Goal: Communication & Community: Answer question/provide support

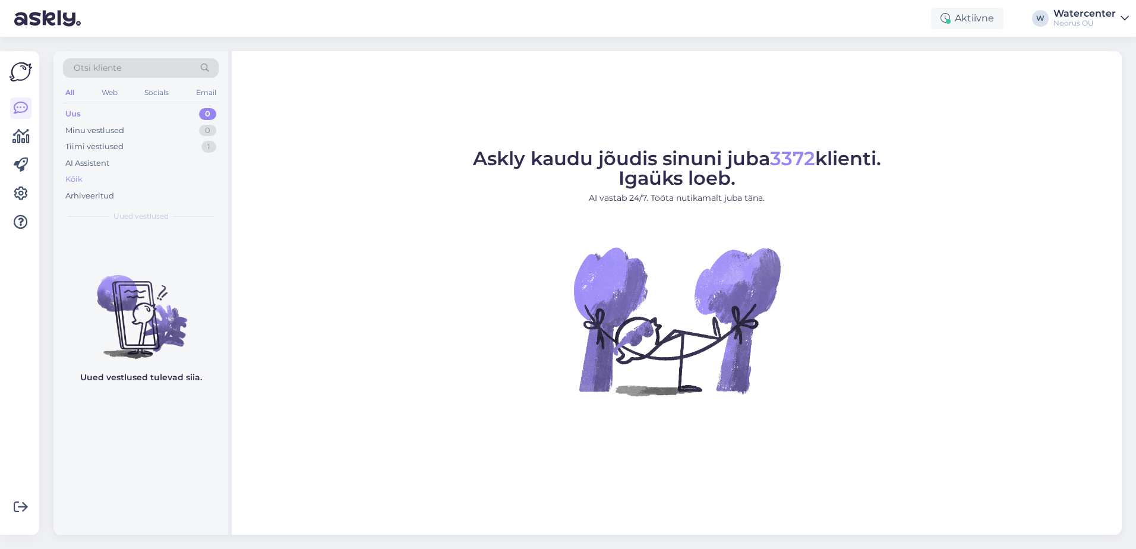
click at [84, 175] on div "Kõik" at bounding box center [141, 179] width 156 height 17
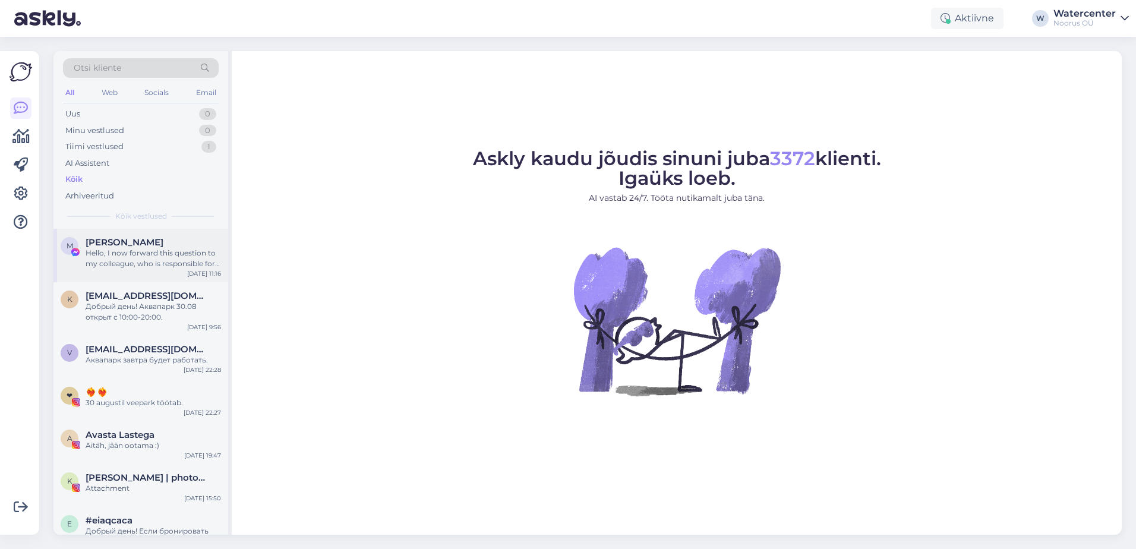
click at [170, 282] on div "M [PERSON_NAME] Hello, I now forward this question to my colleague, who is resp…" at bounding box center [140, 255] width 175 height 53
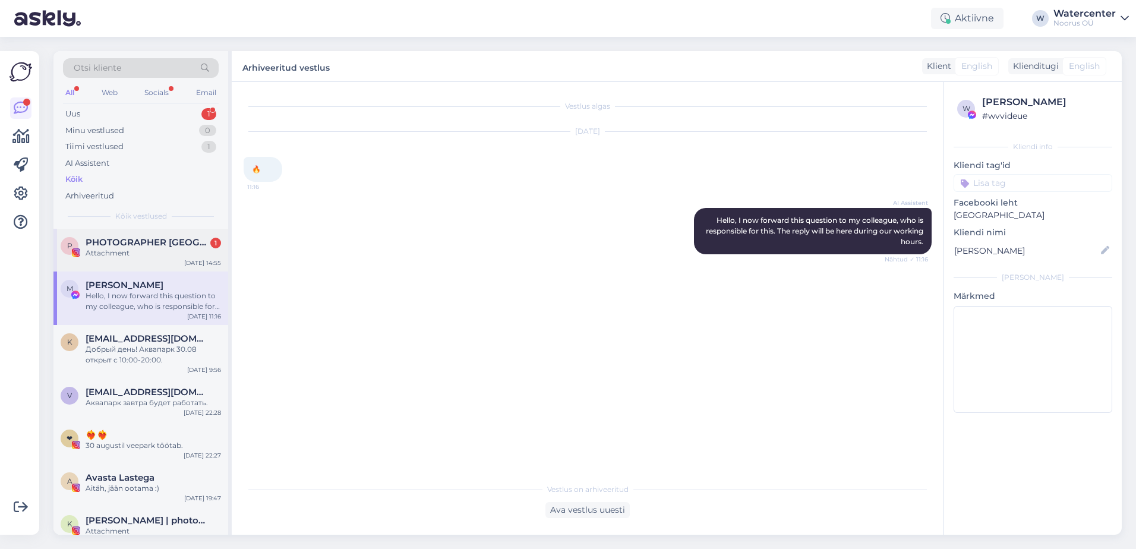
click at [121, 244] on span "PHOTOGRAPHER [GEOGRAPHIC_DATA]" at bounding box center [148, 242] width 124 height 11
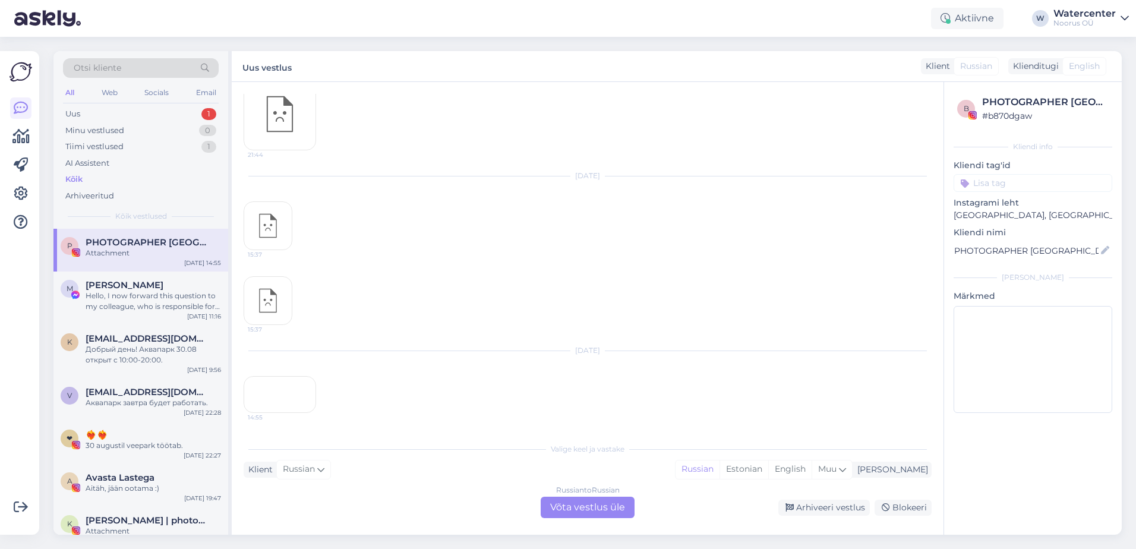
scroll to position [2557, 0]
click at [301, 381] on div "14:55" at bounding box center [280, 394] width 72 height 37
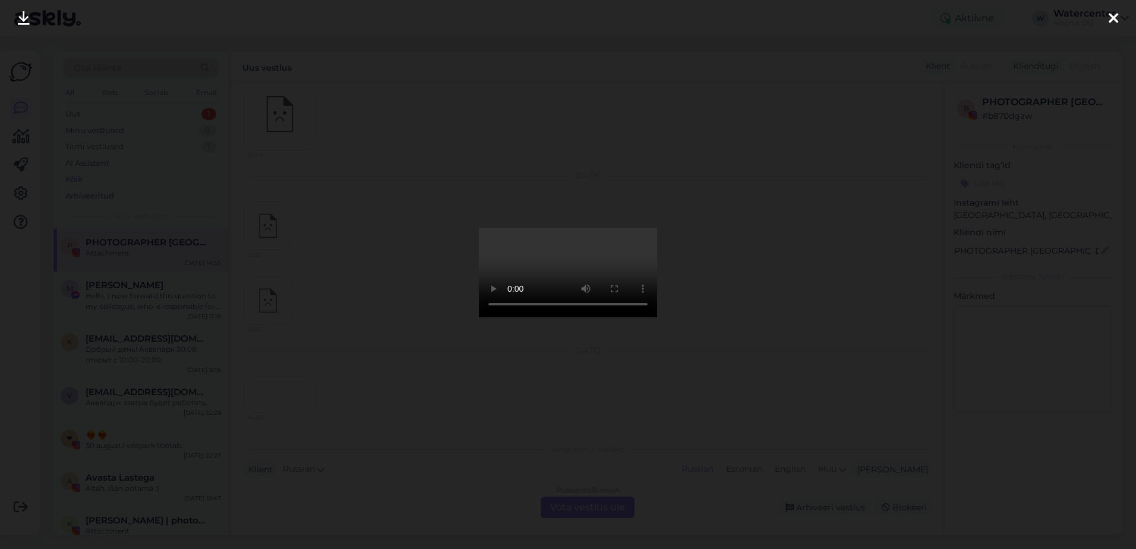
click at [764, 376] on div at bounding box center [568, 274] width 1136 height 549
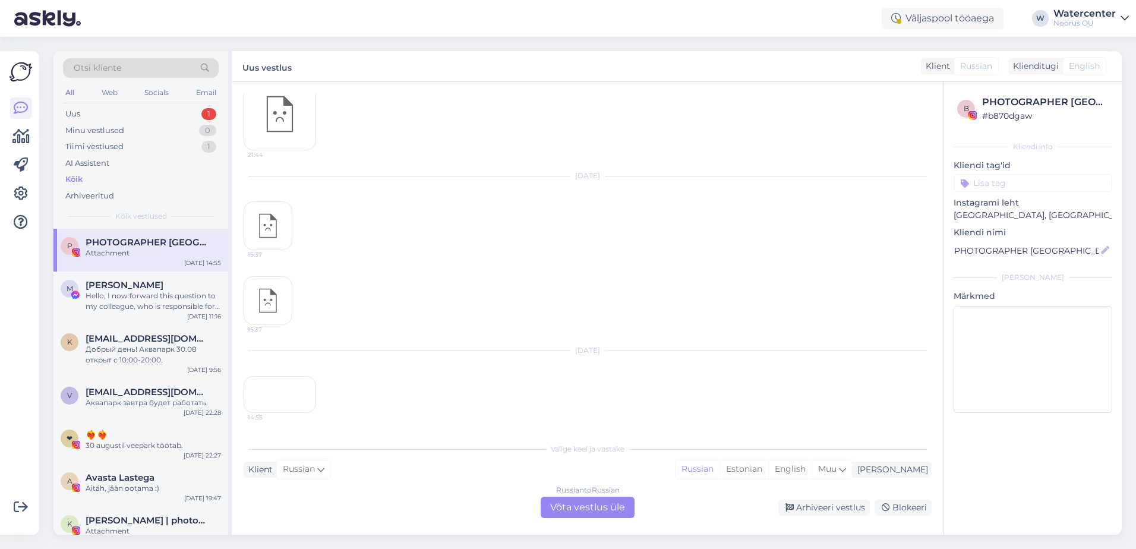
click at [288, 376] on div "14:55" at bounding box center [280, 394] width 72 height 37
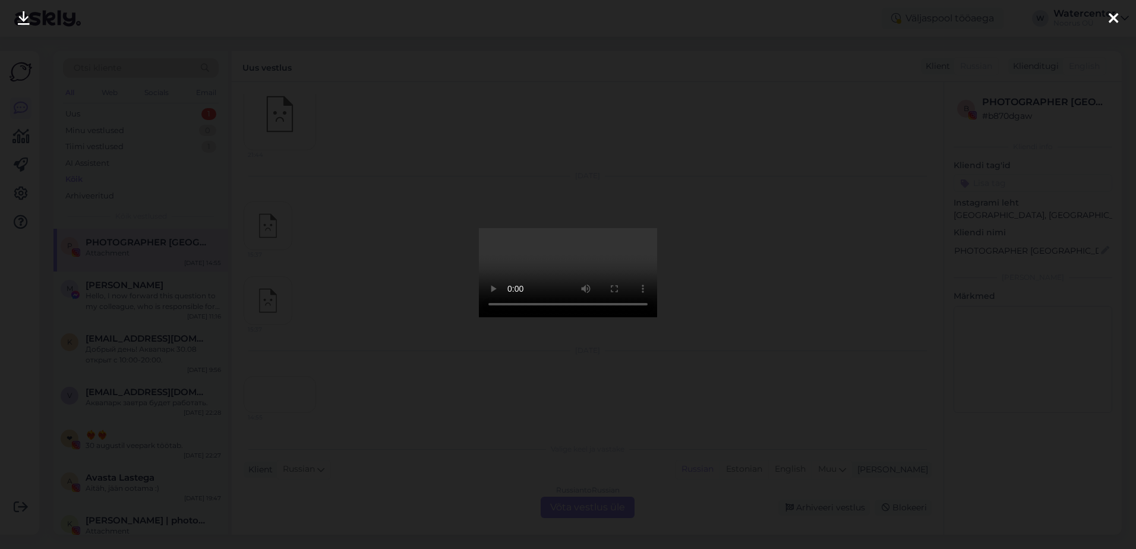
click at [992, 118] on div at bounding box center [568, 274] width 1136 height 549
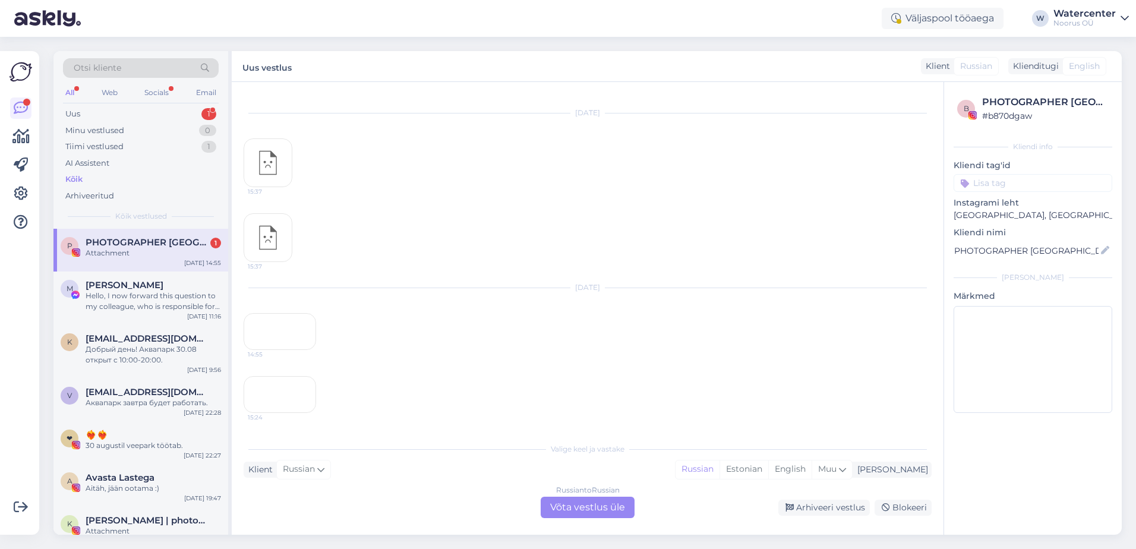
scroll to position [2709, 0]
click at [297, 381] on div "15:24" at bounding box center [280, 394] width 72 height 37
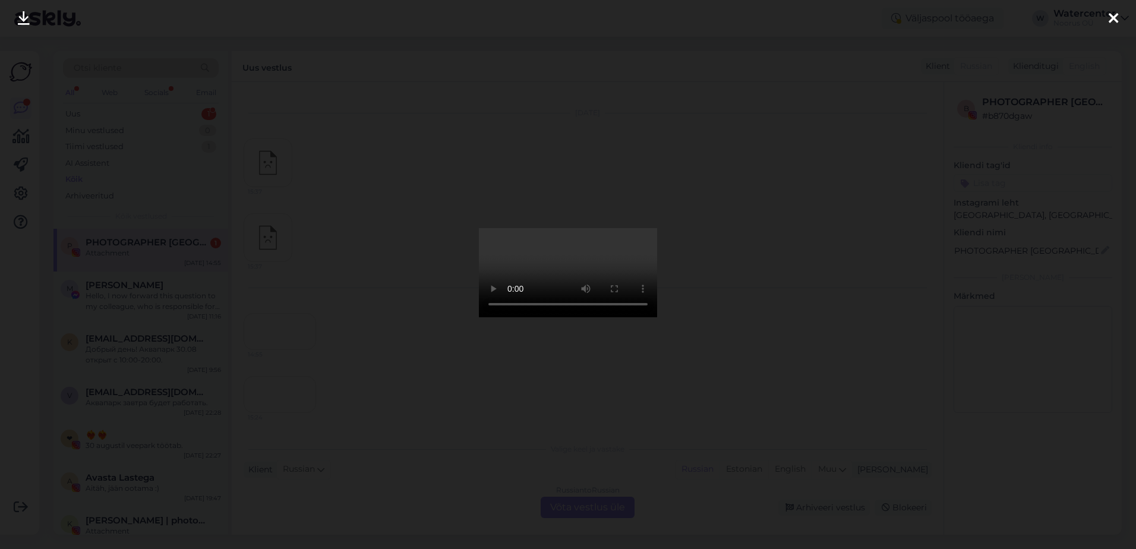
click at [851, 393] on div at bounding box center [568, 274] width 1136 height 549
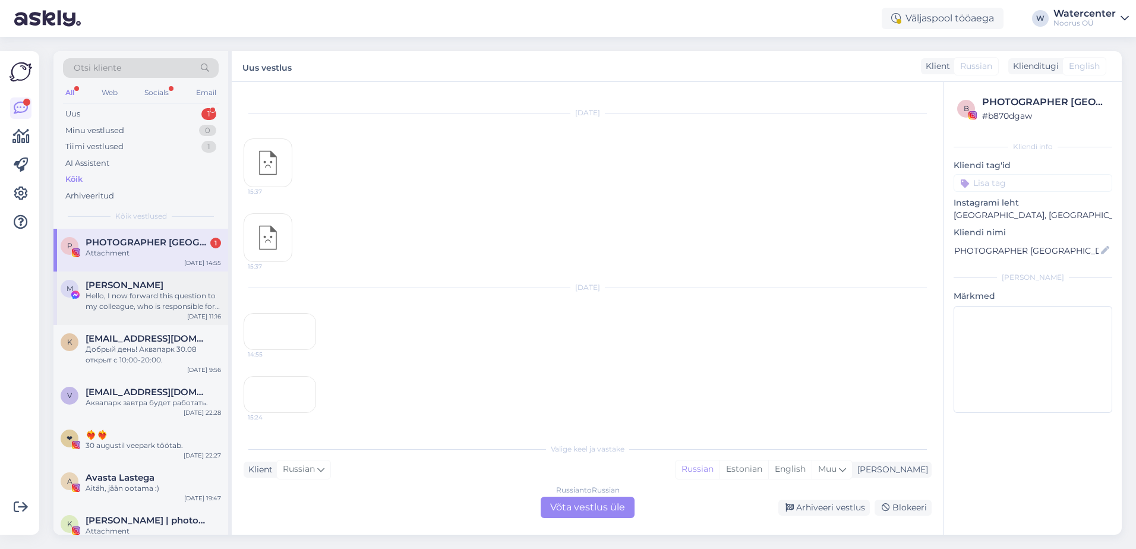
click at [144, 304] on div "Hello, I now forward this question to my colleague, who is responsible for this…" at bounding box center [153, 300] width 135 height 21
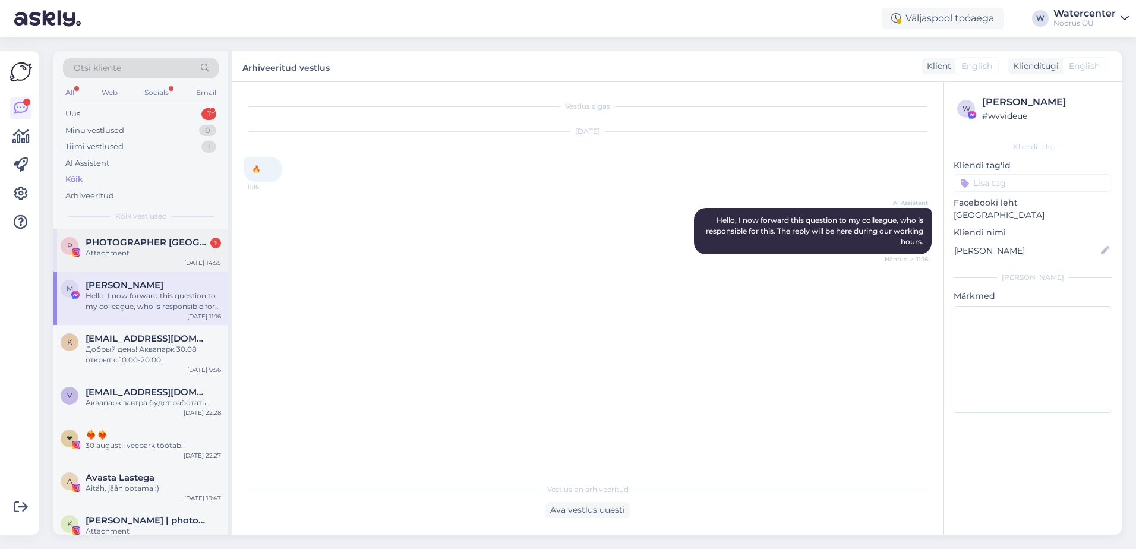
click at [169, 261] on div "P PHOTOGRAPHER [GEOGRAPHIC_DATA] 1 Attachment [DATE] 14:55" at bounding box center [140, 250] width 175 height 43
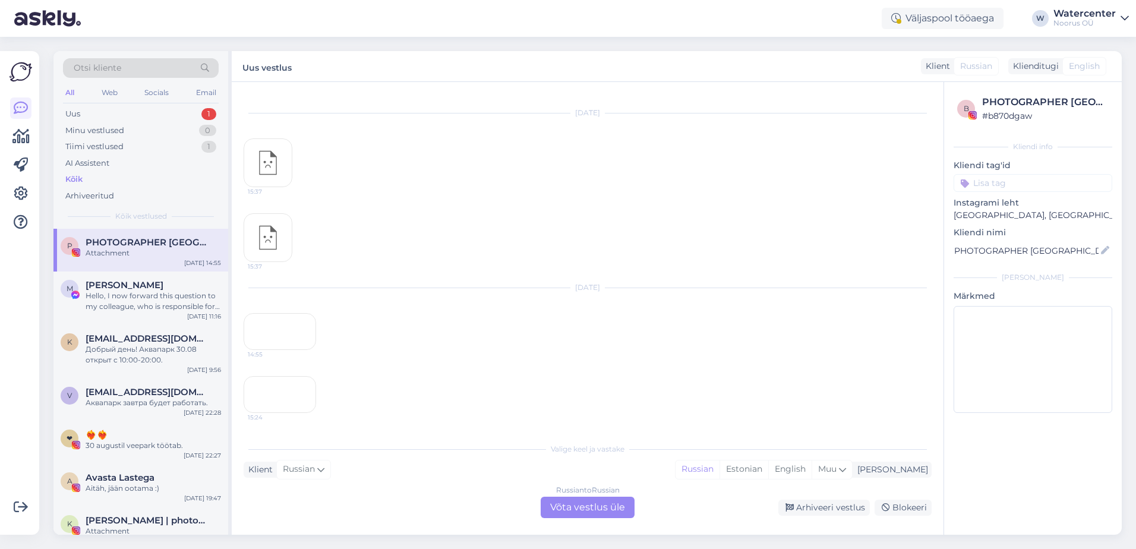
scroll to position [2709, 0]
click at [76, 148] on div "Tiimi vestlused" at bounding box center [94, 147] width 58 height 12
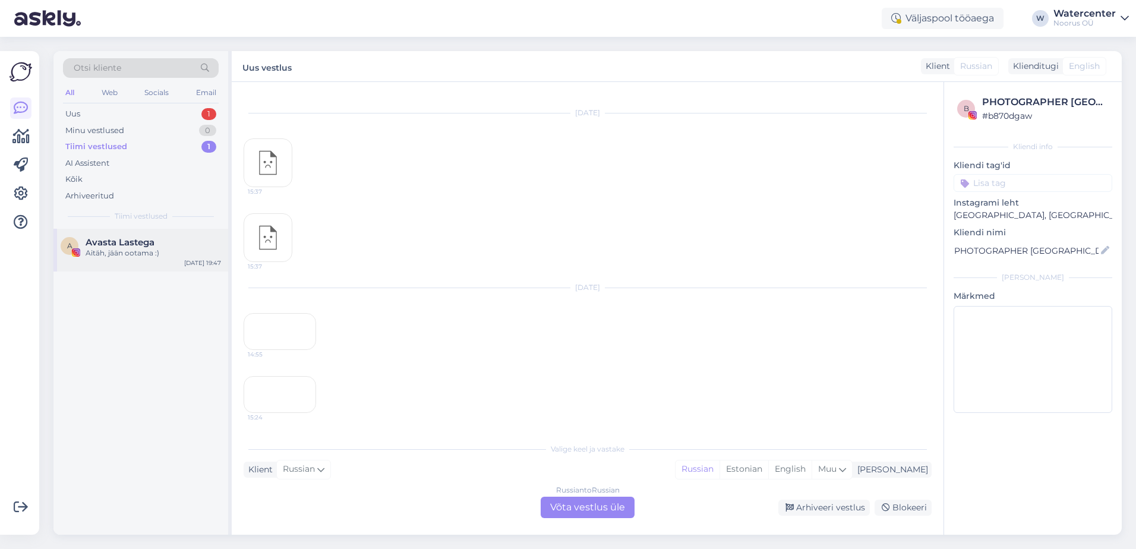
click at [94, 263] on div "A Avasta Lastega Aitäh, jään ootama :) [DATE] 19:47" at bounding box center [140, 250] width 175 height 43
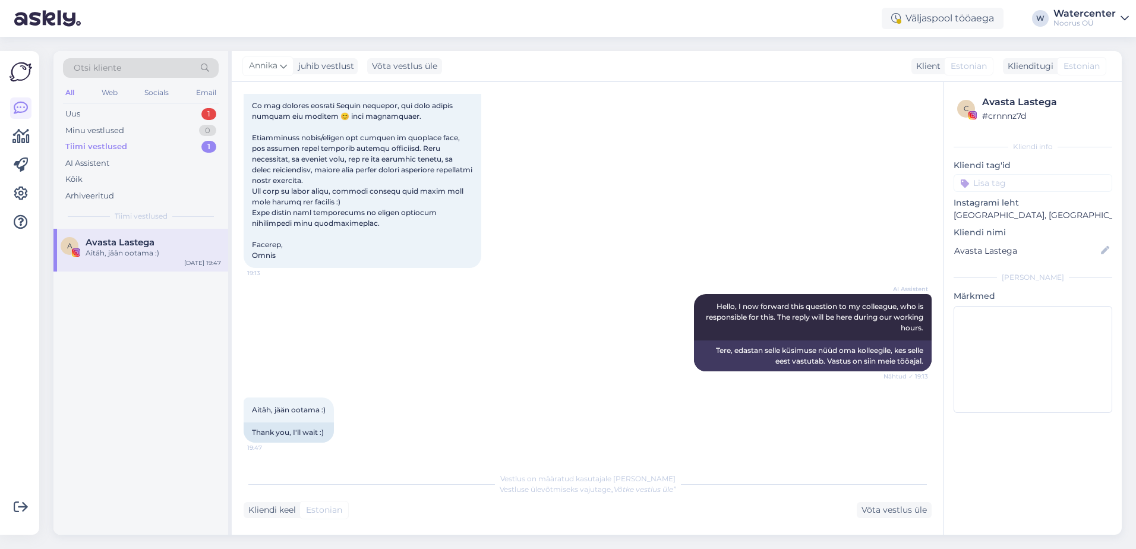
click at [72, 175] on div "Kõik" at bounding box center [73, 179] width 17 height 12
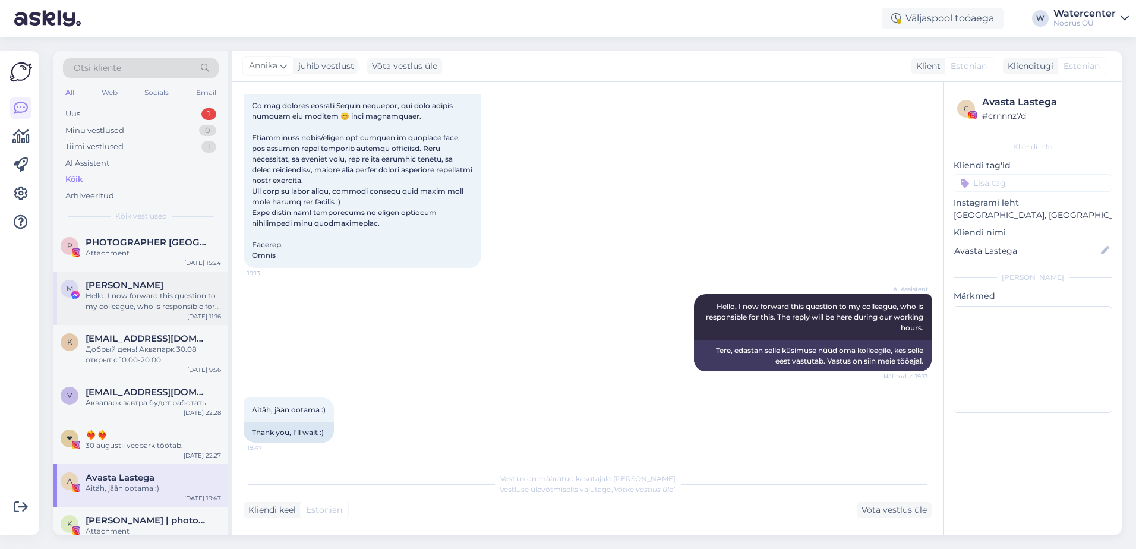
click at [98, 323] on div "M [PERSON_NAME] Hello, I now forward this question to my colleague, who is resp…" at bounding box center [140, 297] width 175 height 53
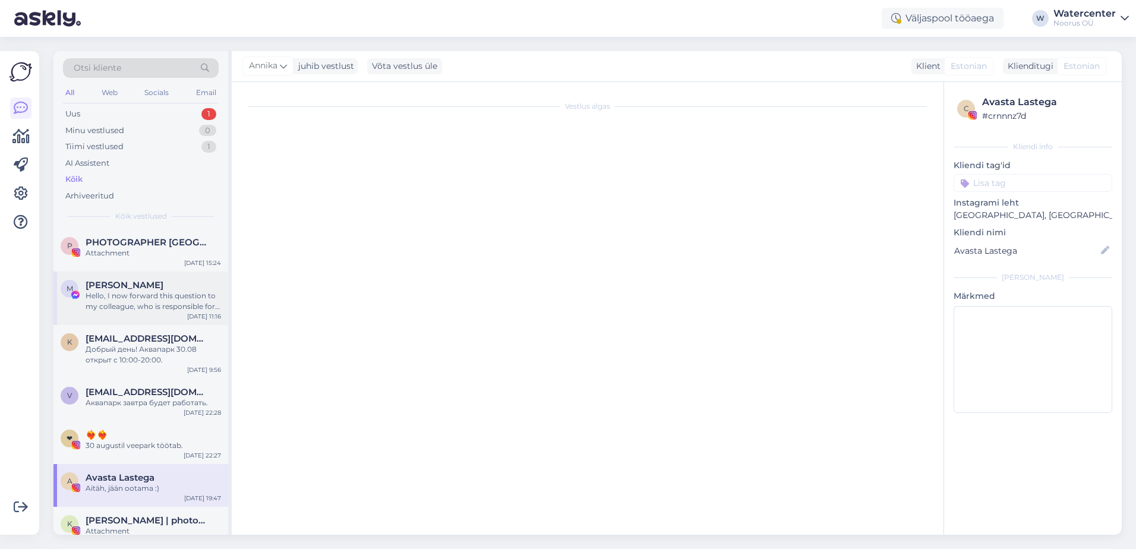
scroll to position [0, 0]
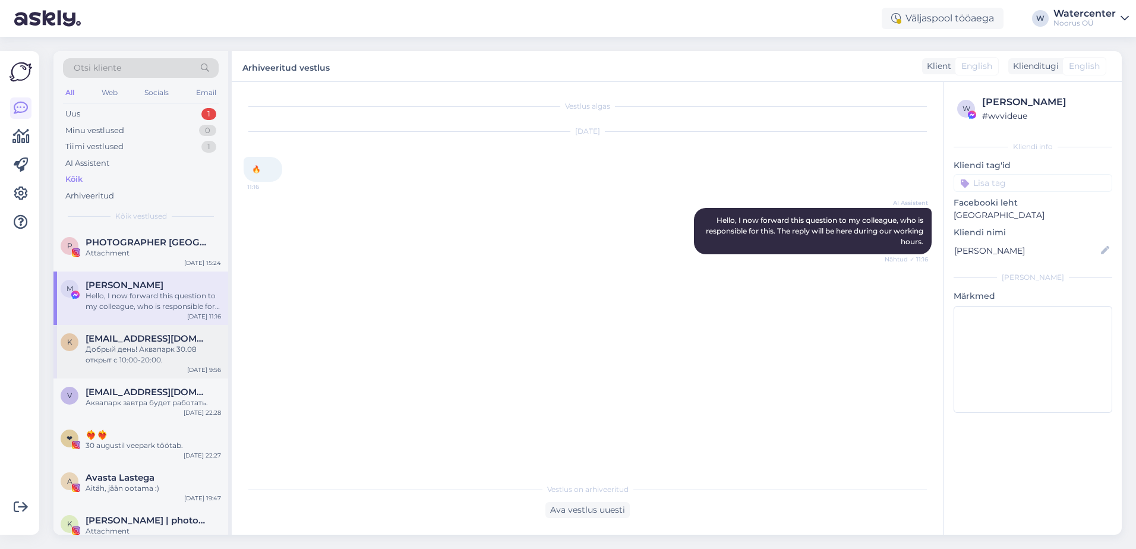
click at [104, 362] on div "Добрый день! Аквапарк 30.08 открыт с 10:00-20:00." at bounding box center [153, 354] width 135 height 21
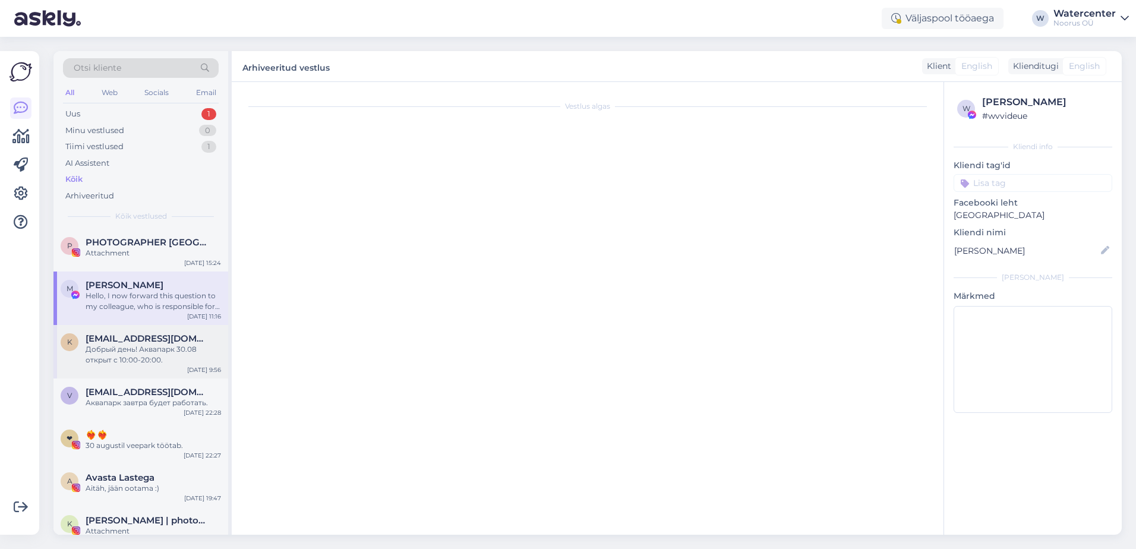
scroll to position [110, 0]
